Goal: Find specific page/section: Find specific page/section

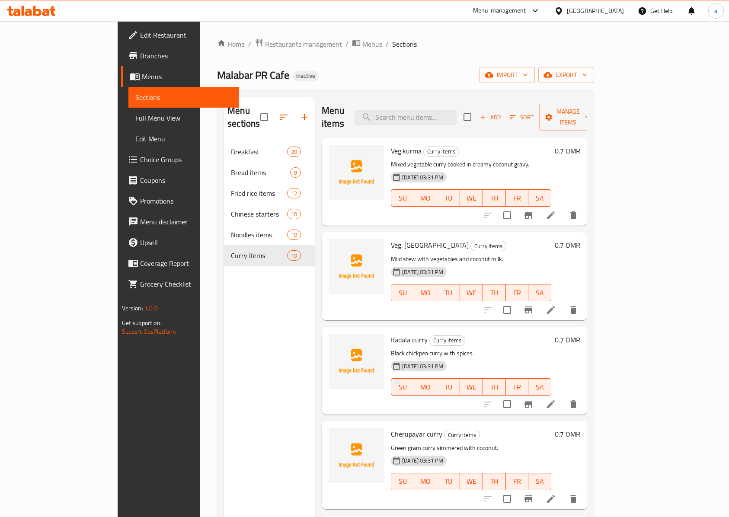
scroll to position [121, 0]
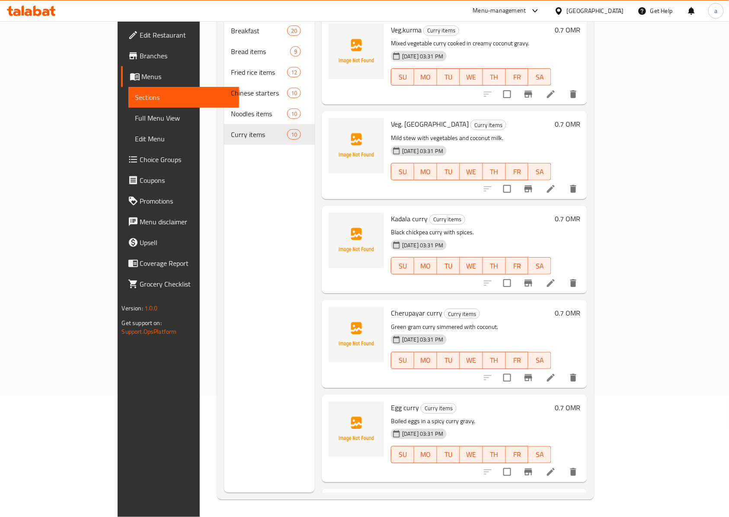
click at [21, 10] on icon at bounding box center [31, 11] width 49 height 10
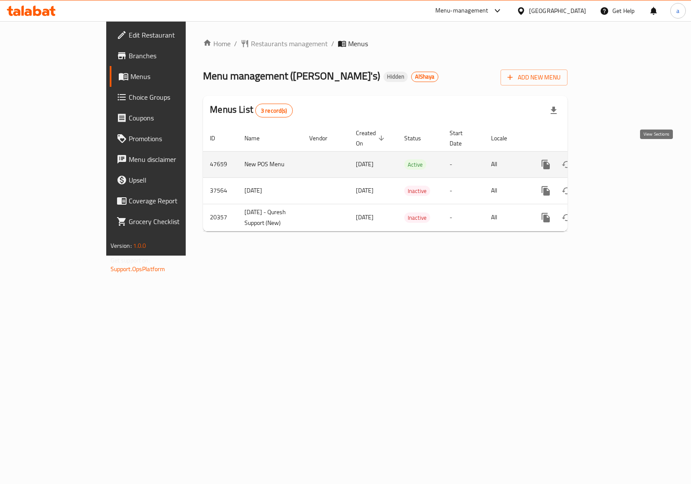
click at [612, 161] on icon "enhanced table" at bounding box center [609, 165] width 8 height 8
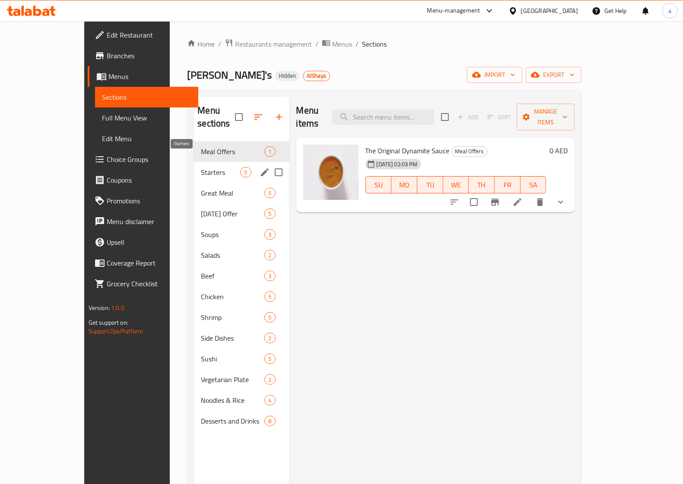
click at [201, 167] on span "Starters" at bounding box center [220, 172] width 39 height 10
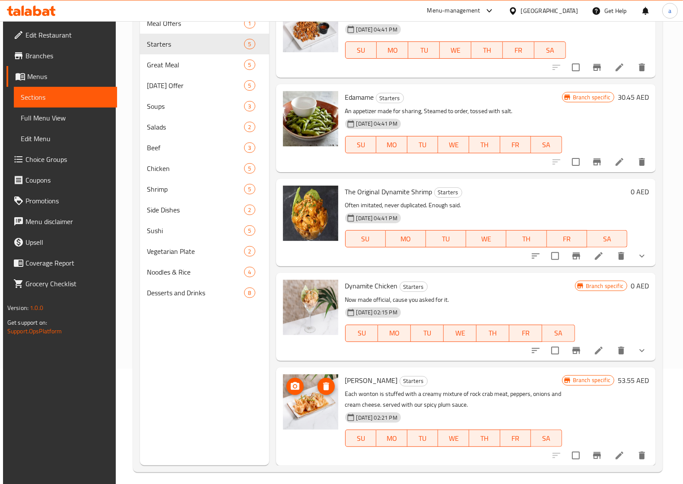
scroll to position [121, 0]
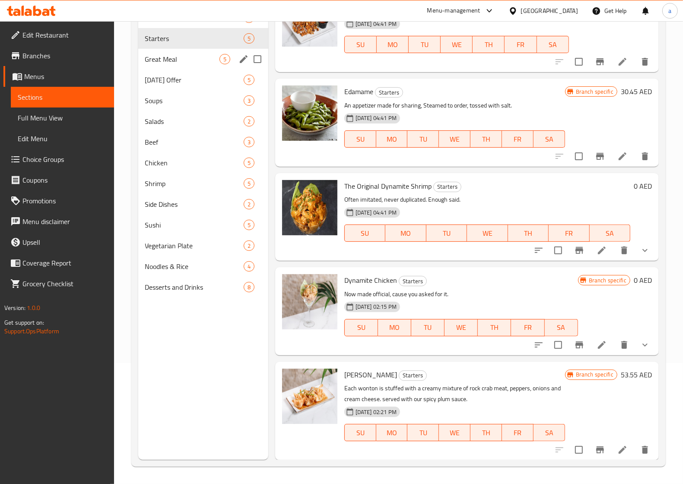
click at [172, 64] on div "Great Meal 5" at bounding box center [203, 59] width 130 height 21
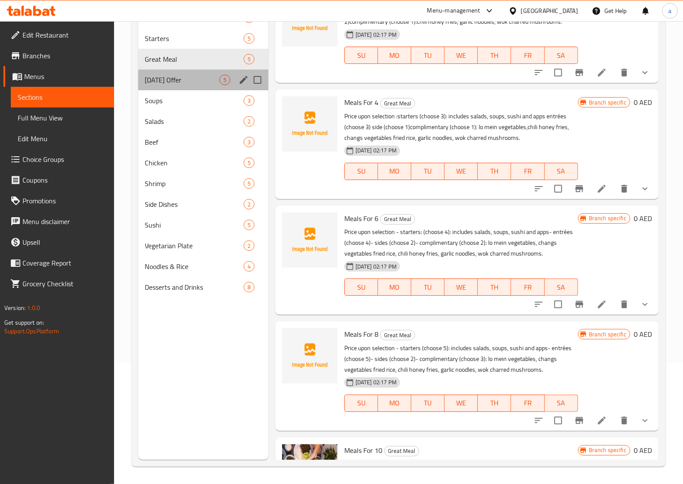
click at [186, 86] on div "[DATE] Offer 5" at bounding box center [203, 80] width 130 height 21
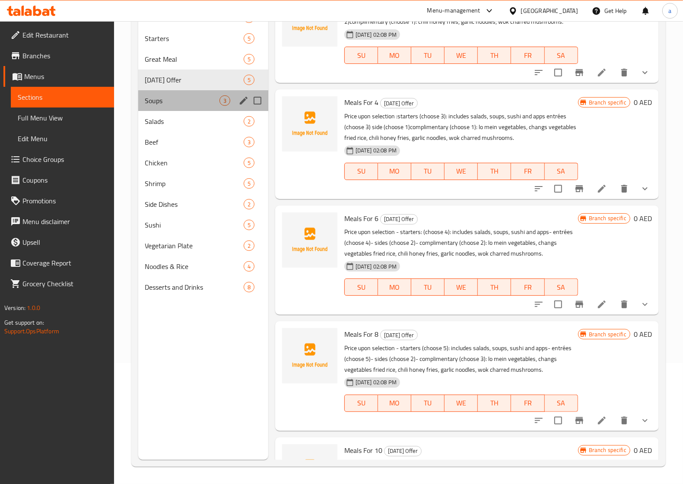
click at [199, 107] on div "Soups 3" at bounding box center [203, 100] width 130 height 21
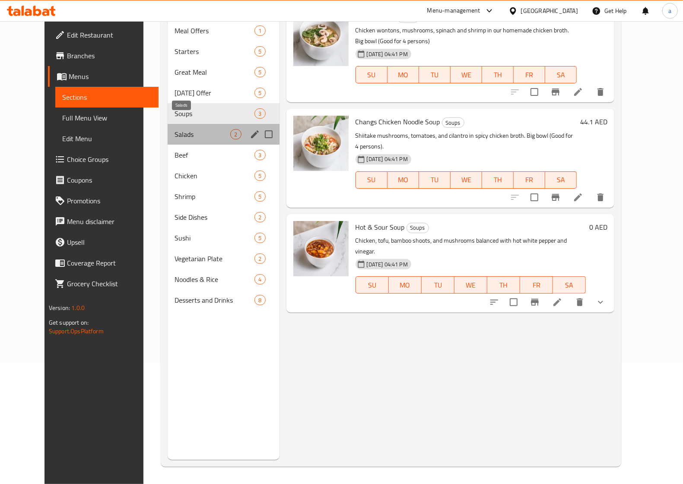
click at [198, 129] on span "Salads" at bounding box center [203, 134] width 56 height 10
